Goal: Task Accomplishment & Management: Complete application form

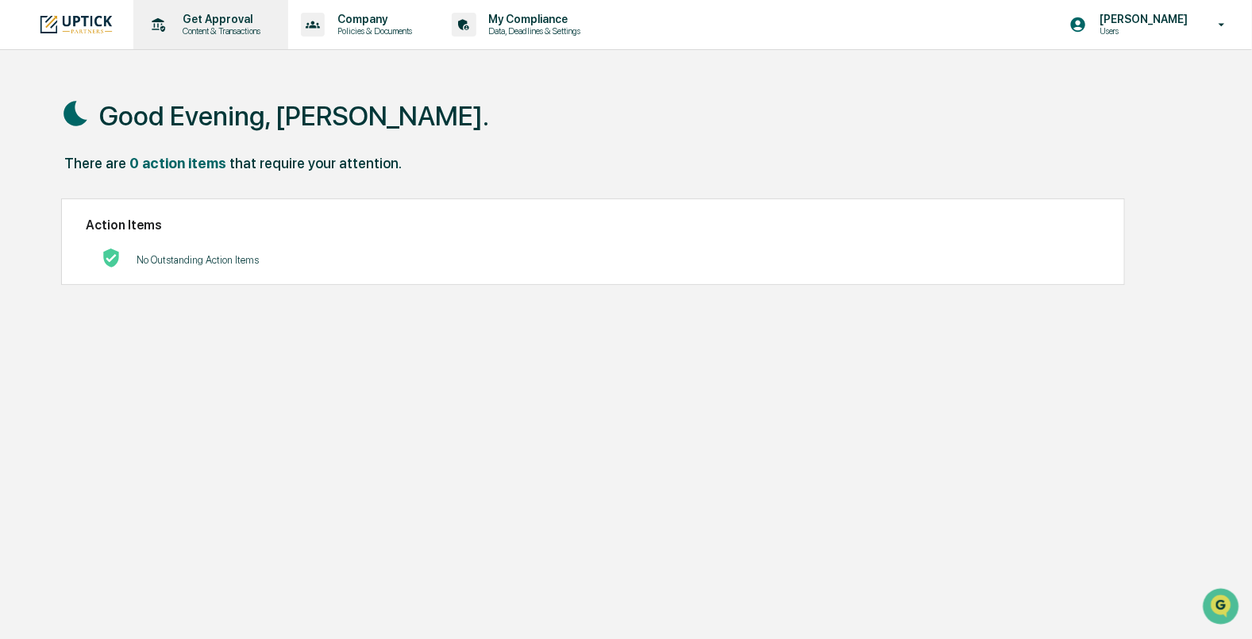
click at [233, 20] on p "Get Approval" at bounding box center [220, 19] width 98 height 13
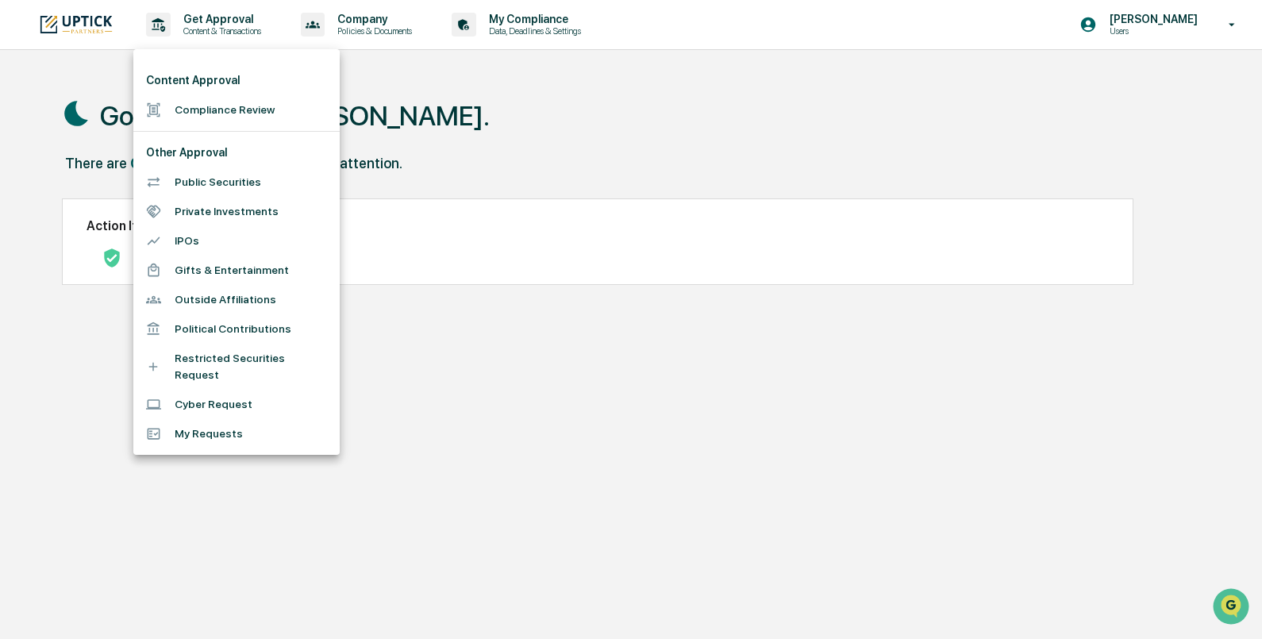
click at [223, 102] on li "Compliance Review" at bounding box center [236, 109] width 206 height 29
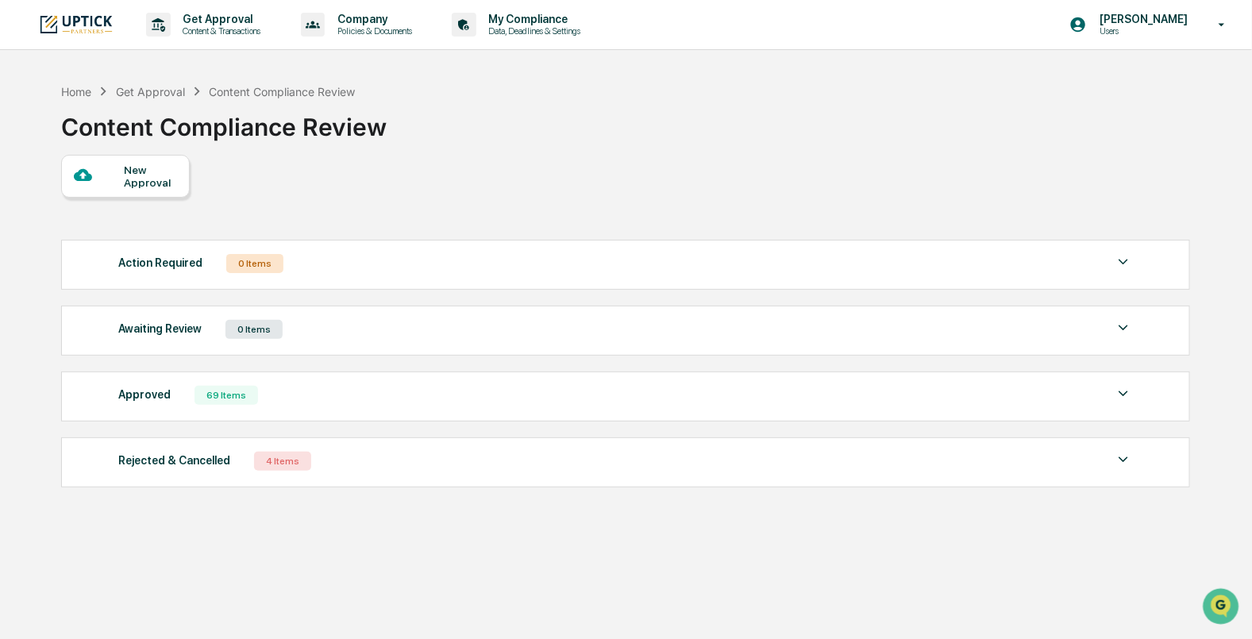
click at [154, 166] on div "New Approval" at bounding box center [150, 176] width 53 height 25
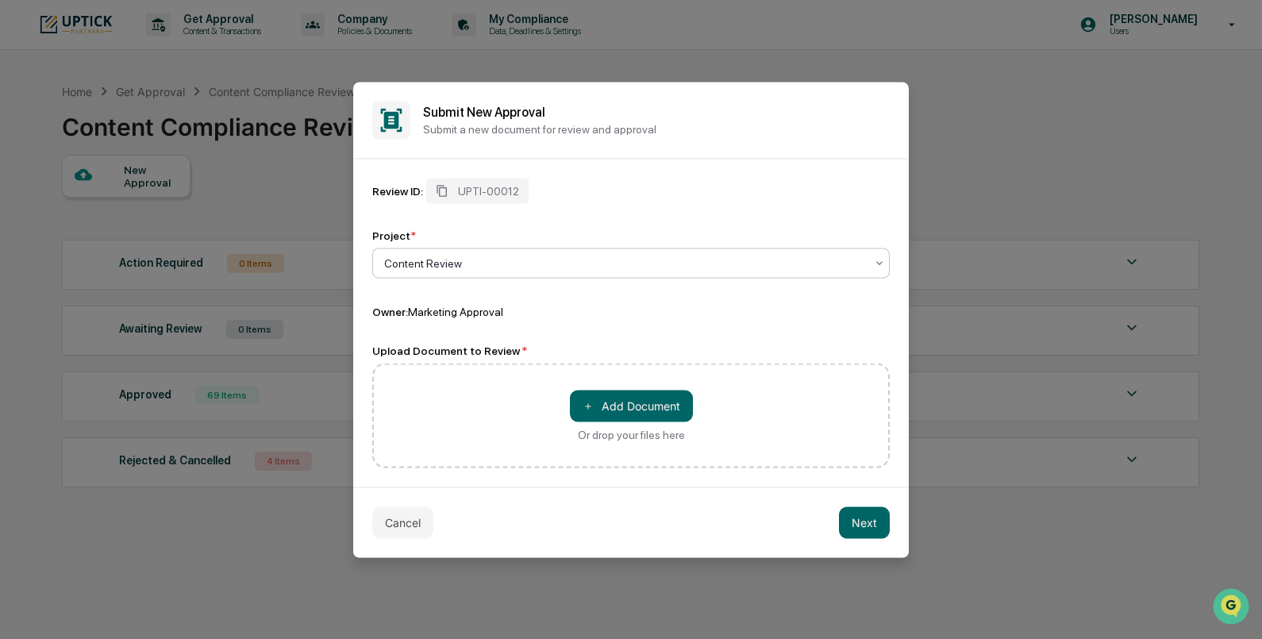
click at [508, 262] on div at bounding box center [624, 263] width 481 height 16
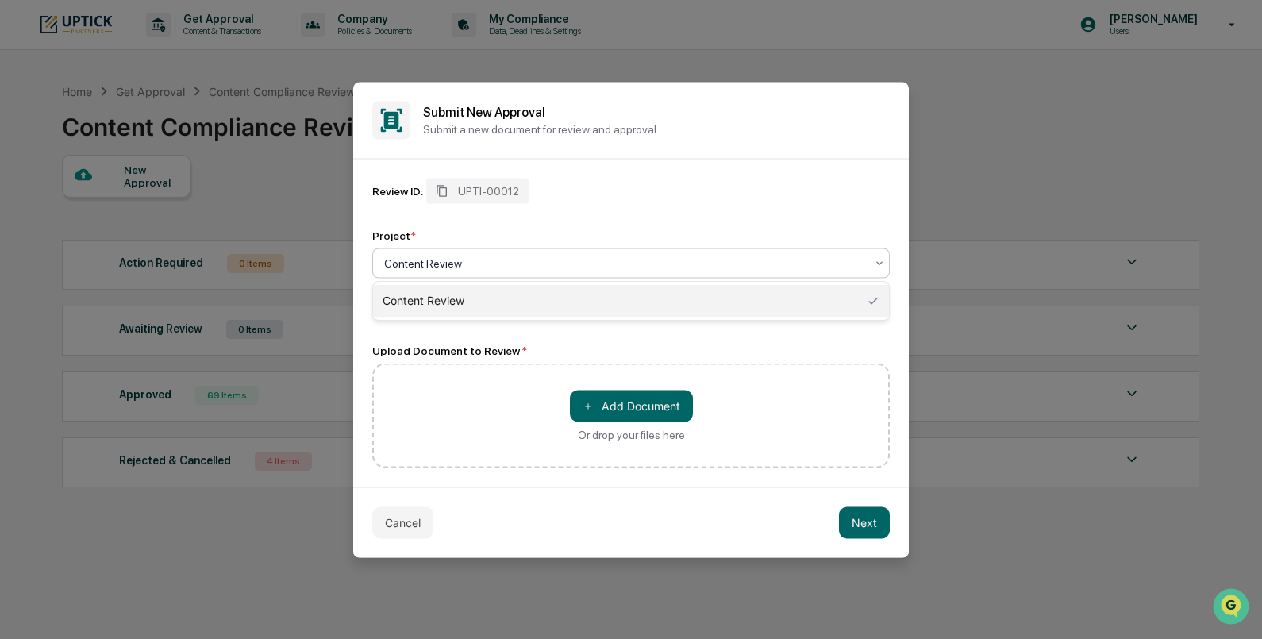
click at [508, 262] on div at bounding box center [624, 263] width 481 height 16
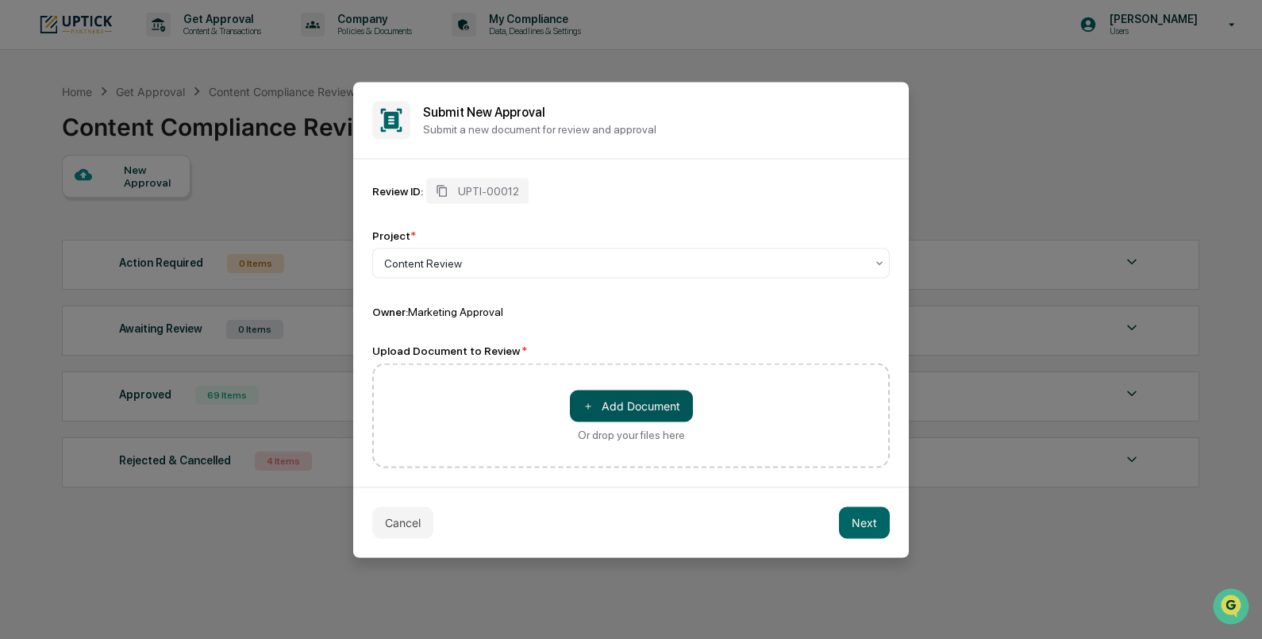
click at [595, 407] on button "＋ Add Document" at bounding box center [631, 406] width 123 height 32
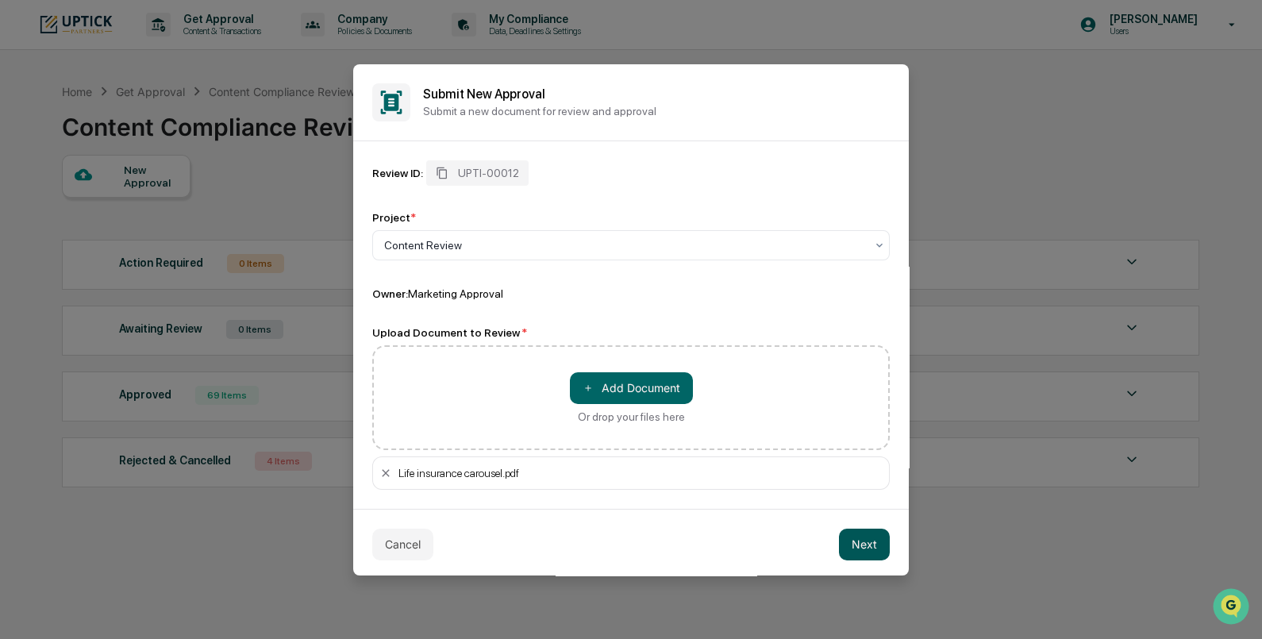
click at [845, 549] on button "Next" at bounding box center [864, 545] width 51 height 32
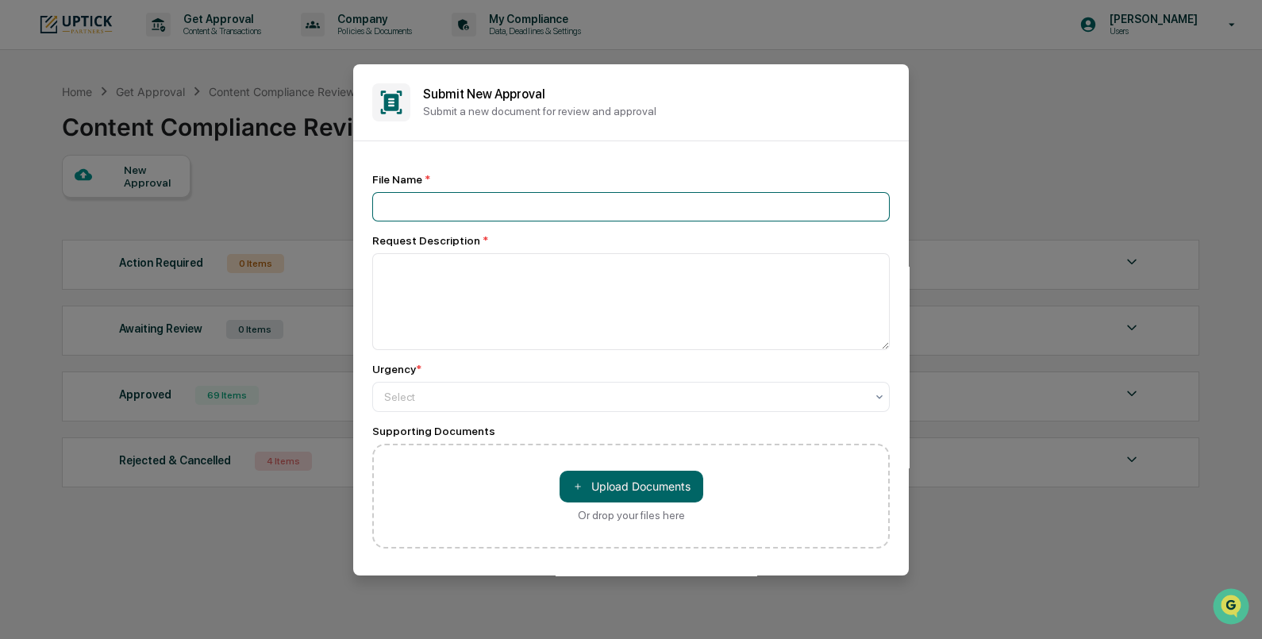
click at [634, 210] on input at bounding box center [631, 206] width 518 height 29
type input "**********"
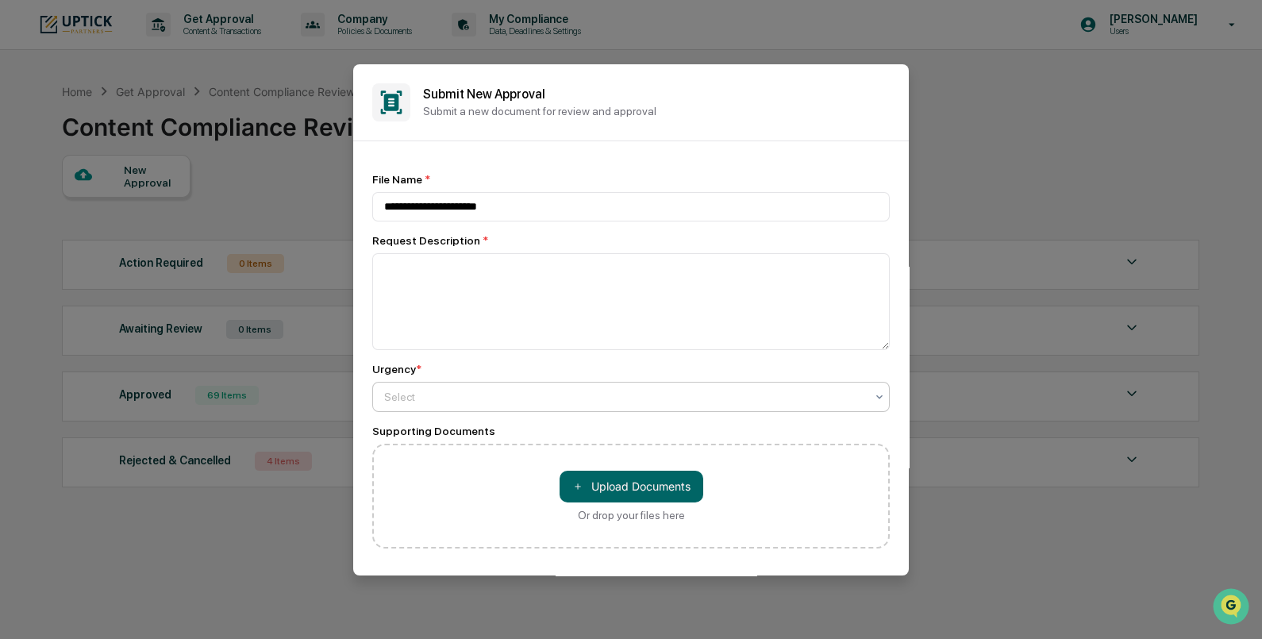
click at [607, 404] on div at bounding box center [624, 397] width 481 height 16
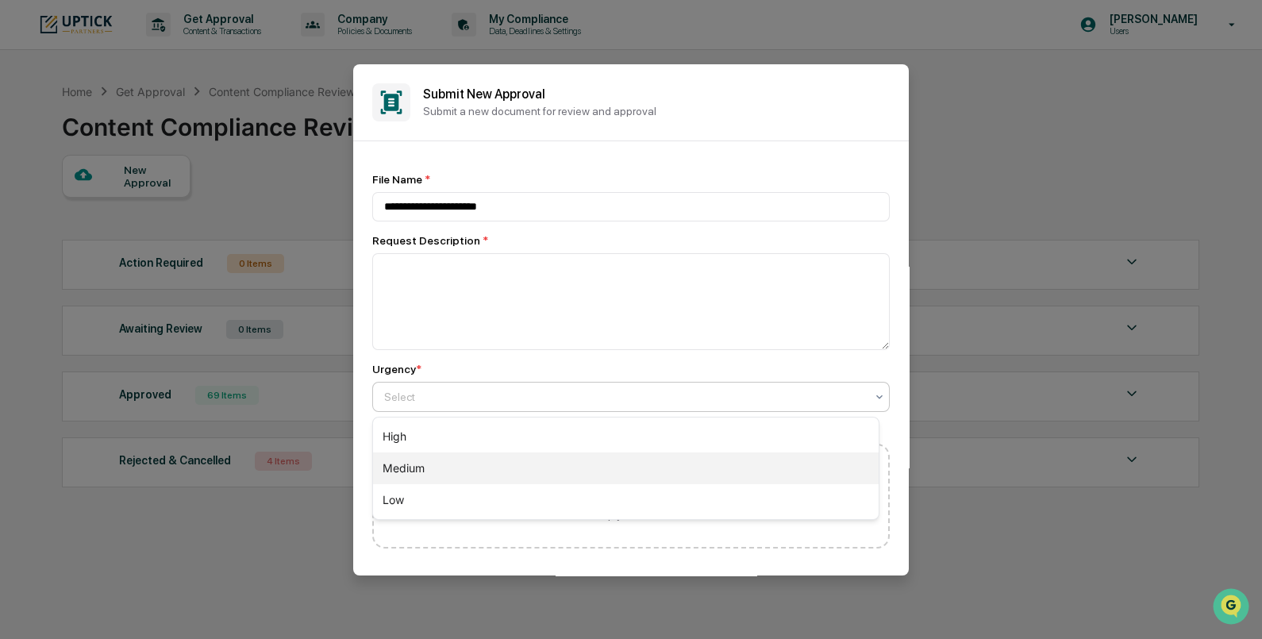
click at [599, 463] on div "Medium" at bounding box center [626, 468] width 506 height 32
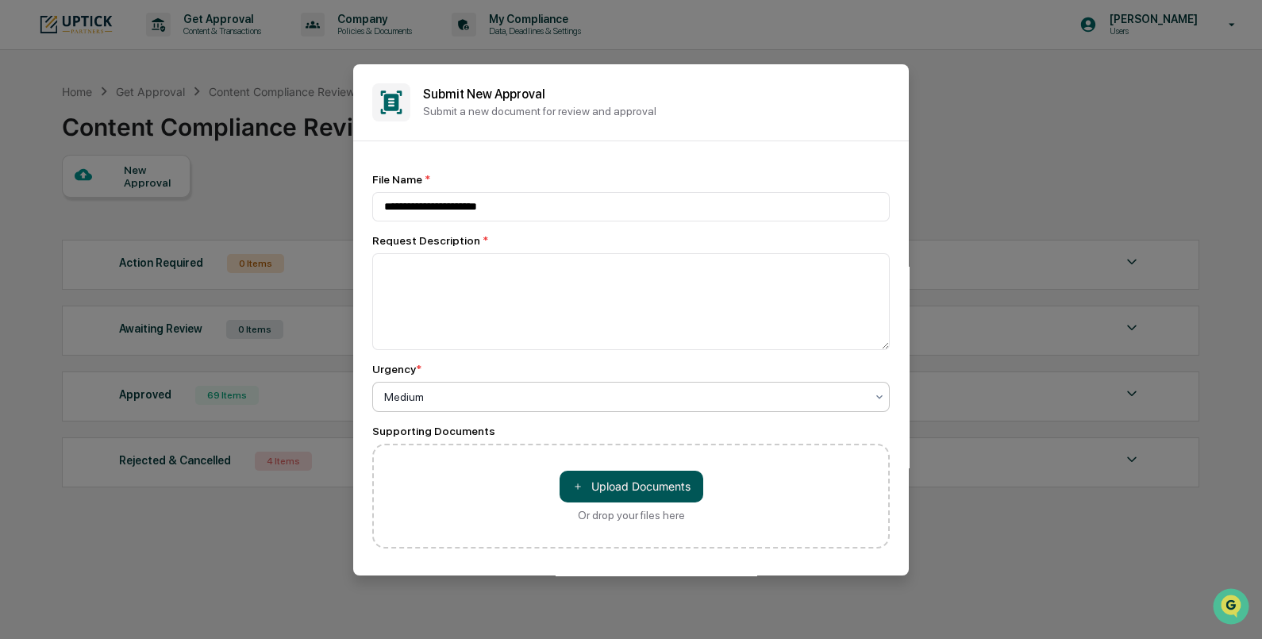
click at [601, 479] on button "＋ Upload Documents" at bounding box center [632, 487] width 144 height 32
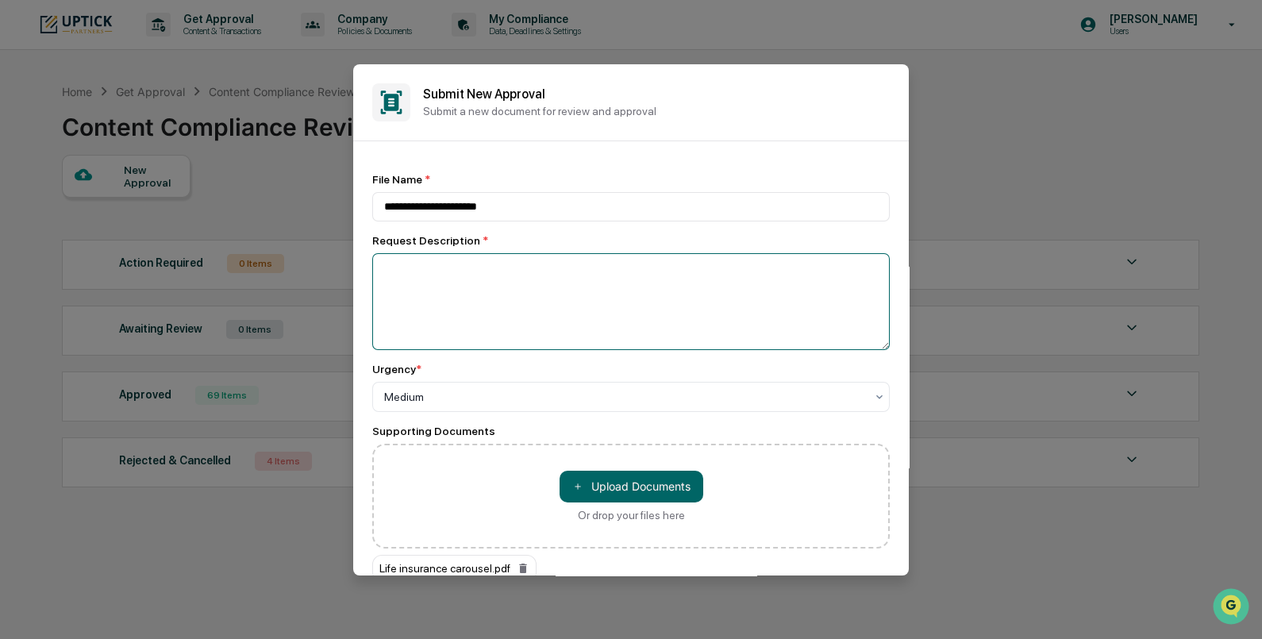
click at [594, 298] on textarea at bounding box center [631, 301] width 518 height 97
paste textarea "**********"
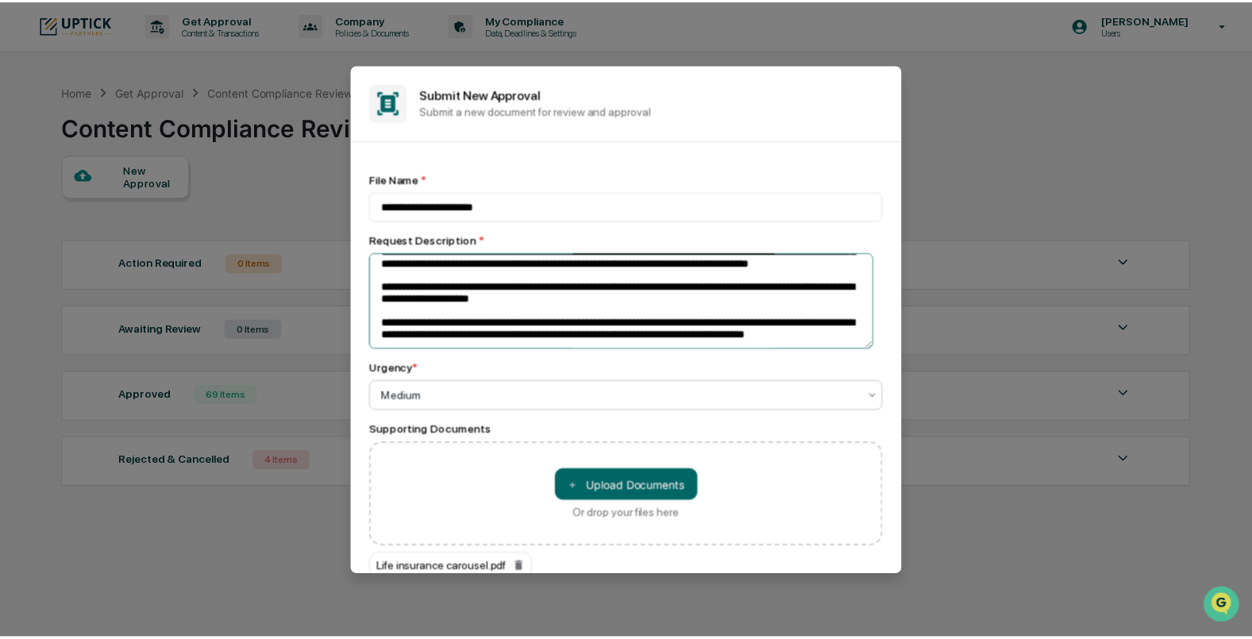
scroll to position [111, 0]
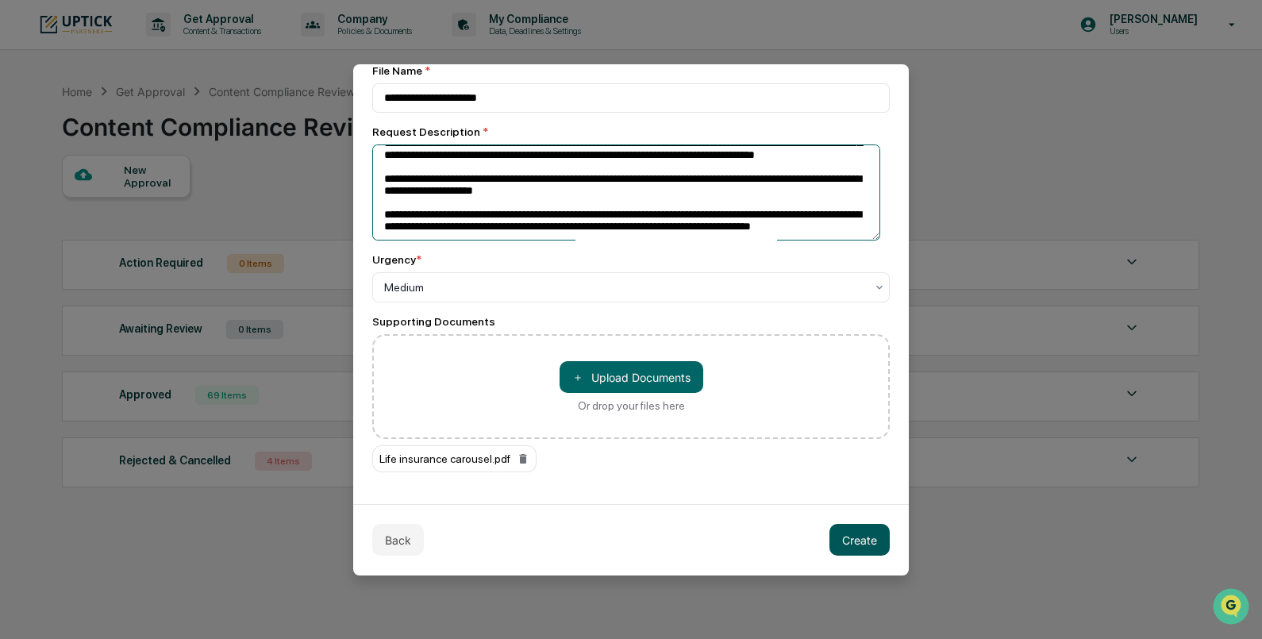
type textarea "**********"
click at [830, 536] on button "Create" at bounding box center [859, 540] width 60 height 32
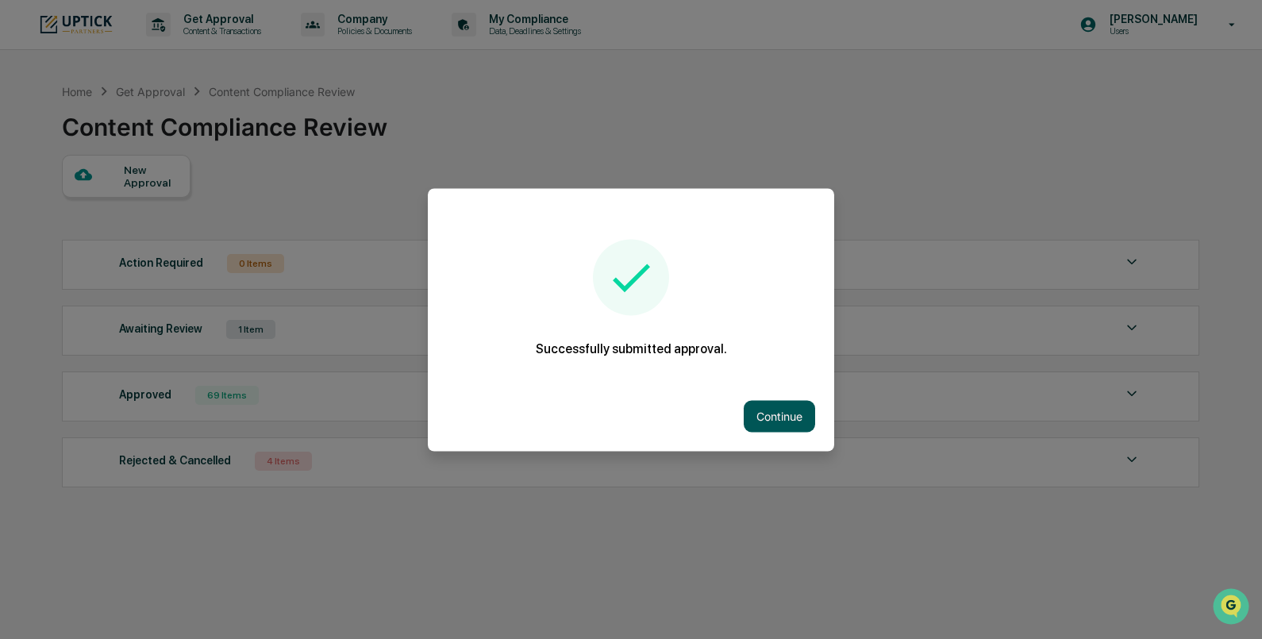
click at [777, 408] on button "Continue" at bounding box center [779, 416] width 71 height 32
